Goal: Task Accomplishment & Management: Manage account settings

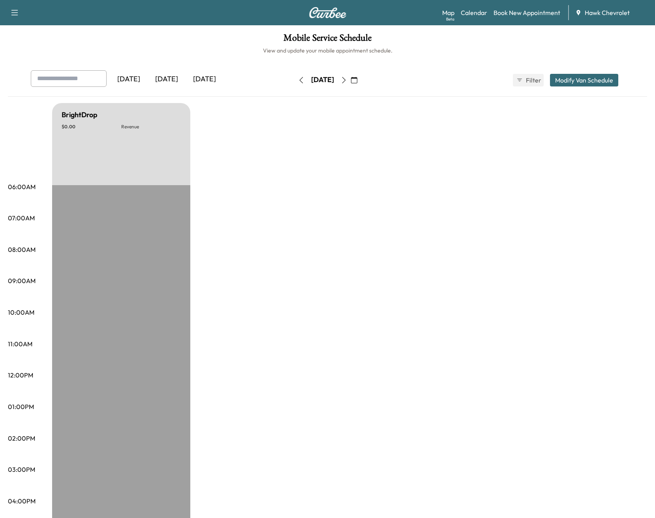
click at [361, 81] on button "button" at bounding box center [353, 80] width 13 height 13
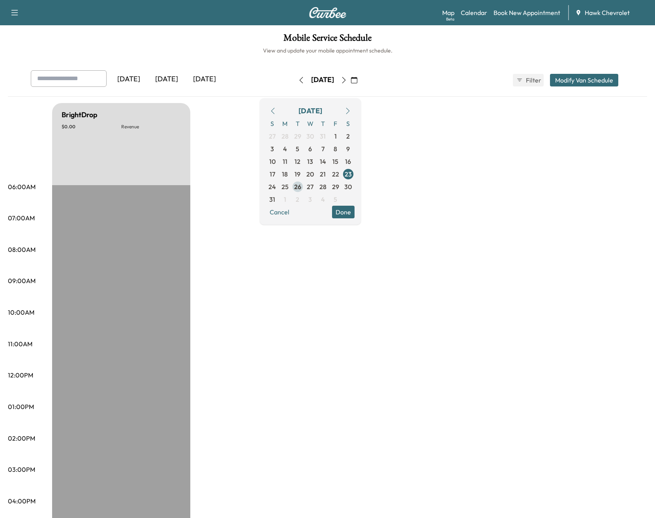
click at [301, 187] on span "26" at bounding box center [297, 186] width 7 height 9
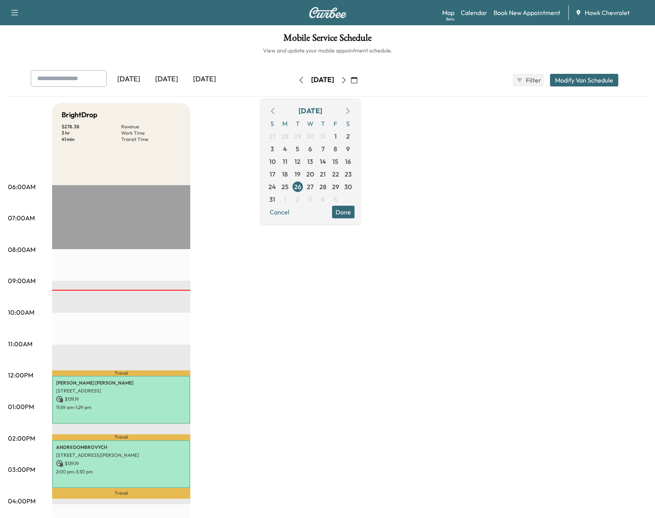
click at [347, 81] on icon "button" at bounding box center [344, 80] width 6 height 6
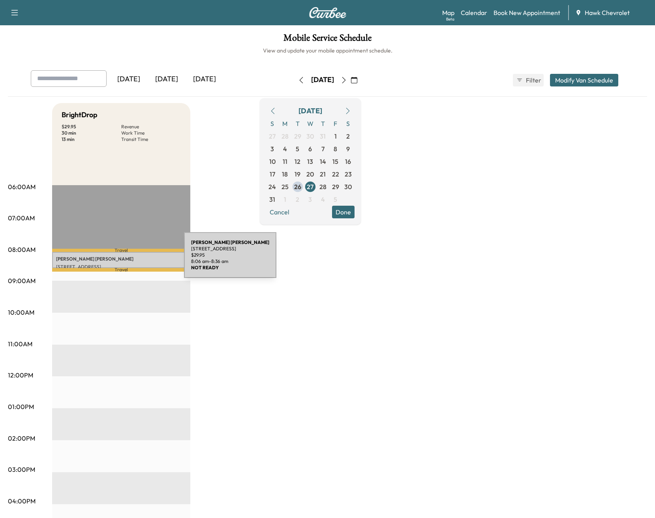
click at [125, 260] on p "[PERSON_NAME]" at bounding box center [121, 259] width 130 height 6
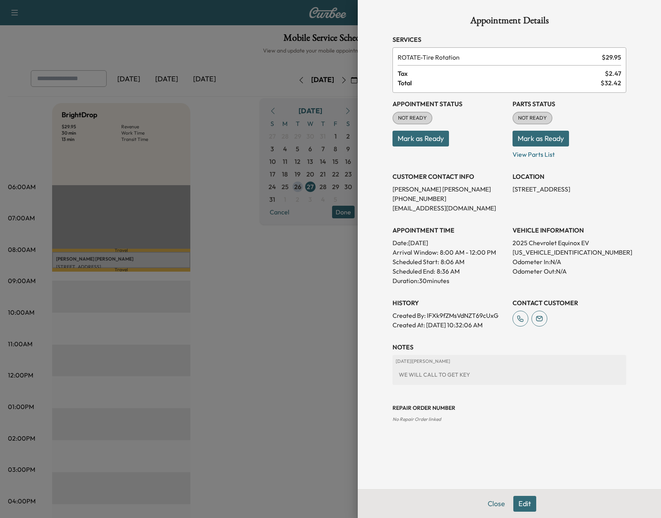
click at [306, 361] on div at bounding box center [330, 259] width 661 height 518
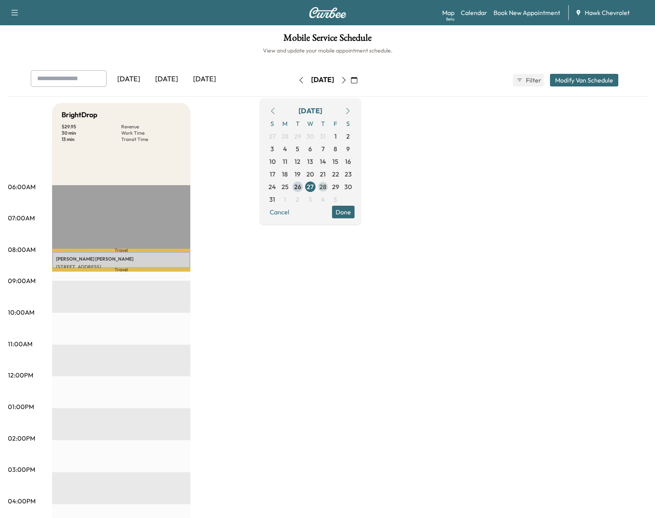
click at [327, 187] on span "28" at bounding box center [322, 186] width 7 height 9
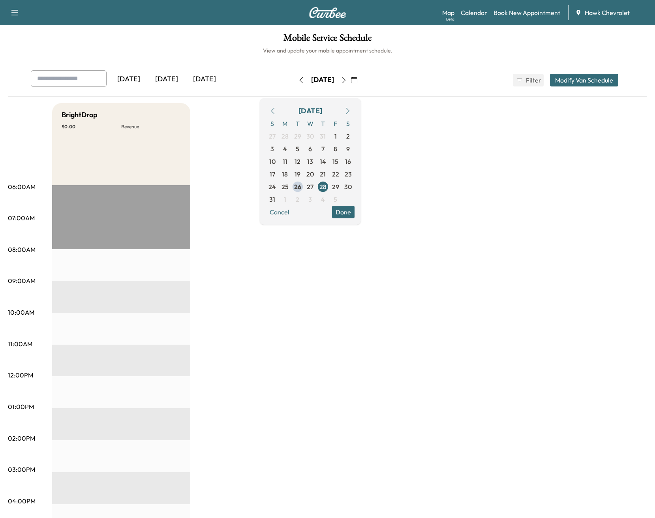
click at [520, 182] on div "BrightDrop $ 0.00 Revenue EST Start" at bounding box center [349, 399] width 595 height 592
click at [351, 81] on button "button" at bounding box center [343, 80] width 13 height 13
click at [299, 81] on icon "button" at bounding box center [301, 80] width 4 height 6
drag, startPoint x: 291, startPoint y: 77, endPoint x: 286, endPoint y: 80, distance: 5.7
click at [311, 77] on div "[DATE]" at bounding box center [322, 80] width 23 height 10
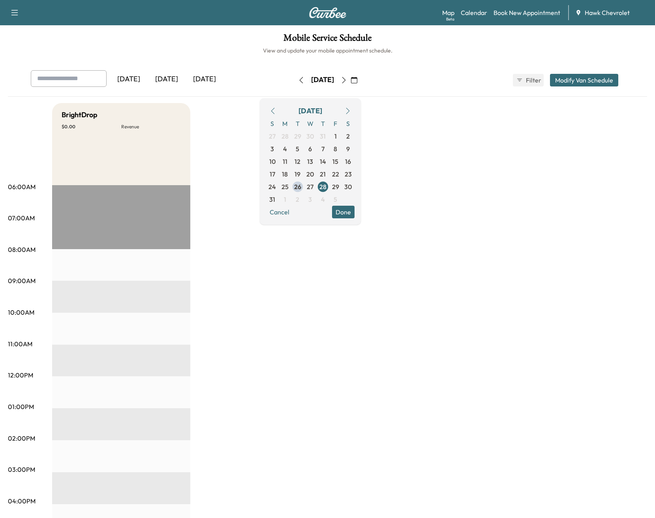
click at [295, 80] on button "button" at bounding box center [301, 80] width 13 height 13
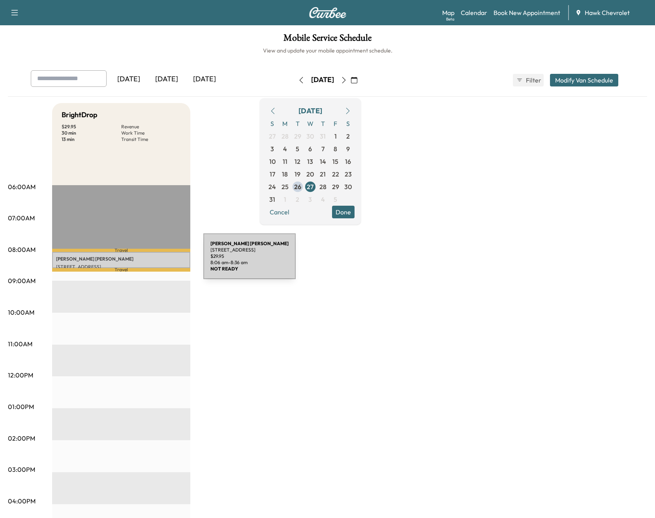
click at [144, 261] on p "[PERSON_NAME]" at bounding box center [121, 259] width 130 height 6
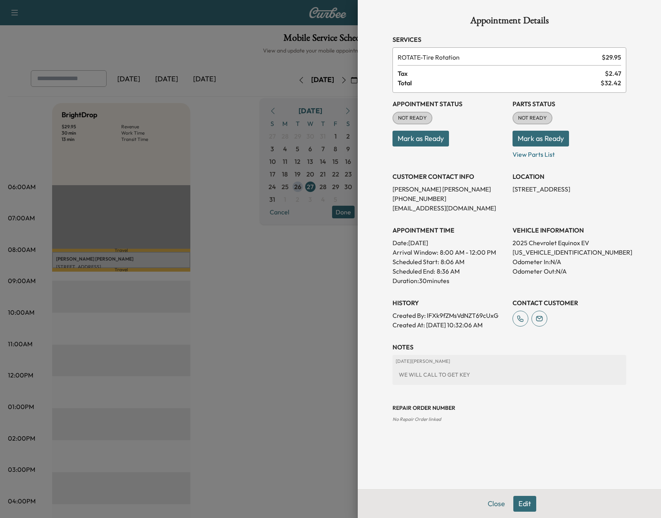
click at [340, 289] on div at bounding box center [330, 259] width 661 height 518
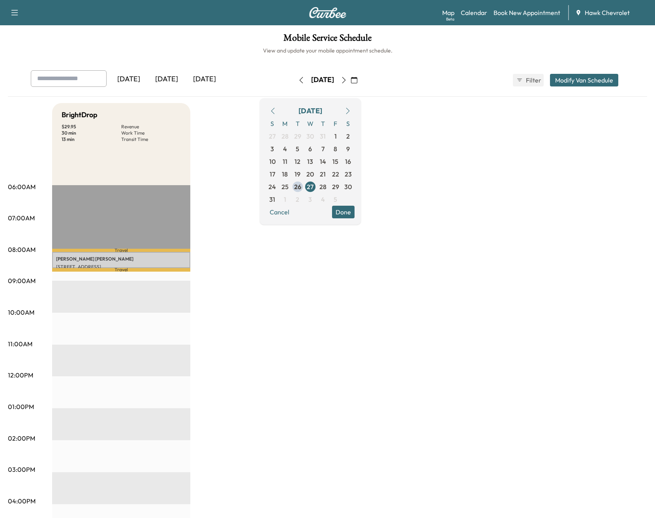
click at [403, 344] on div "BrightDrop $ 29.95 Revenue 30 min Work Time 13 min Transit Time Travel [PERSON_…" at bounding box center [349, 399] width 595 height 592
